Goal: Information Seeking & Learning: Check status

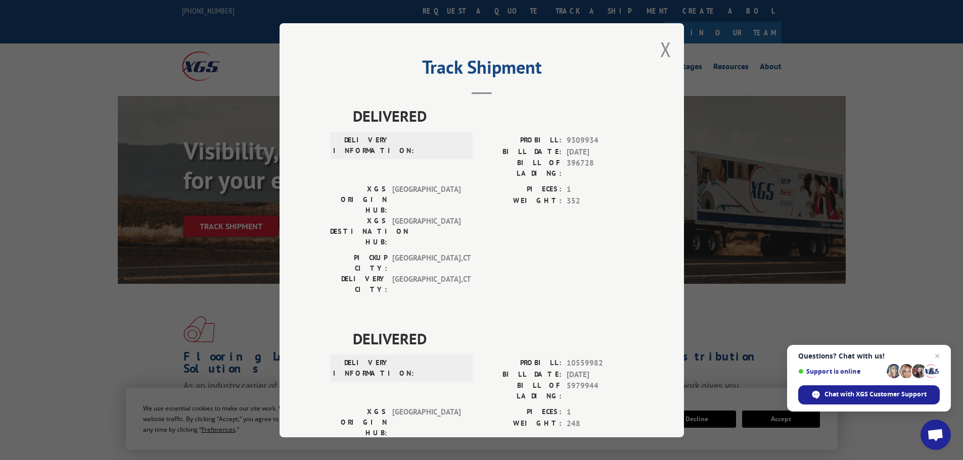
scroll to position [455, 0]
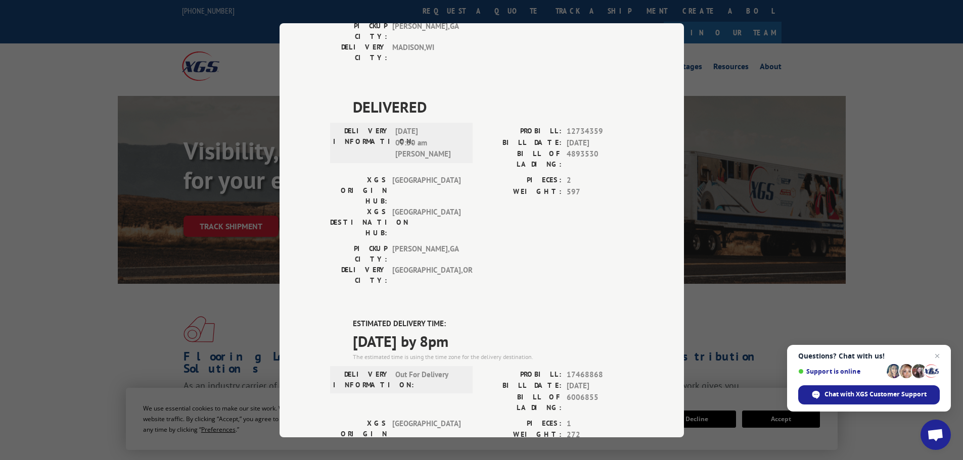
click at [579, 369] on span "17468868" at bounding box center [599, 375] width 67 height 12
copy span "17468868"
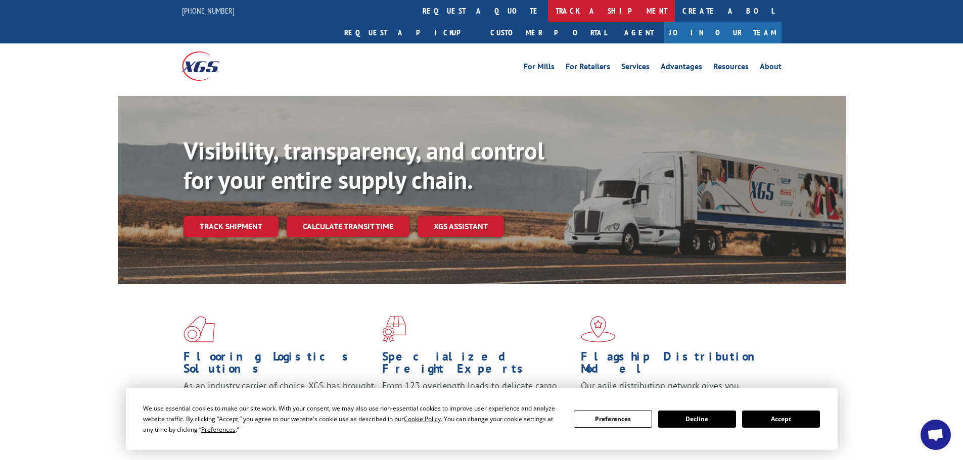
click at [548, 10] on link "track a shipment" at bounding box center [611, 11] width 127 height 22
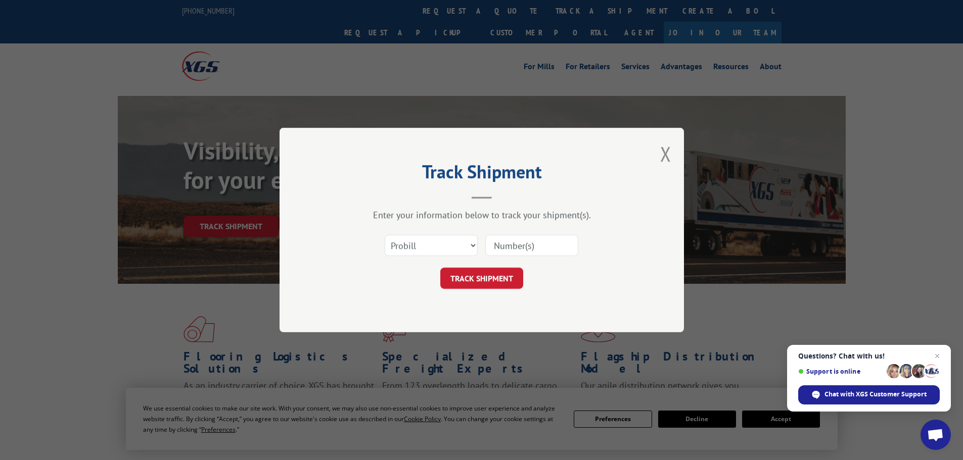
click at [514, 243] on input at bounding box center [531, 245] width 93 height 21
paste input "17468868"
type input "17468868"
click at [493, 275] on button "TRACK SHIPMENT" at bounding box center [481, 278] width 83 height 21
